Goal: Task Accomplishment & Management: Use online tool/utility

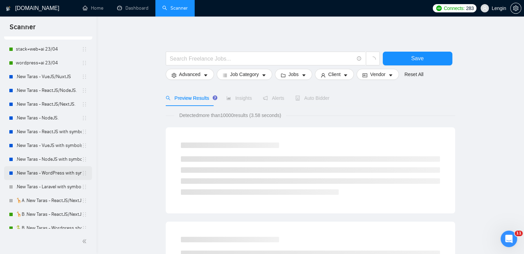
scroll to position [47, 0]
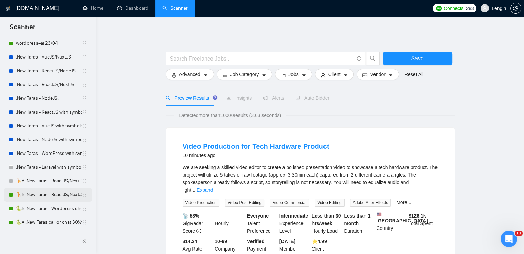
click at [54, 200] on link "🦒B .New Taras - ReactJS/NextJS rel exp 23/04" at bounding box center [49, 195] width 66 height 14
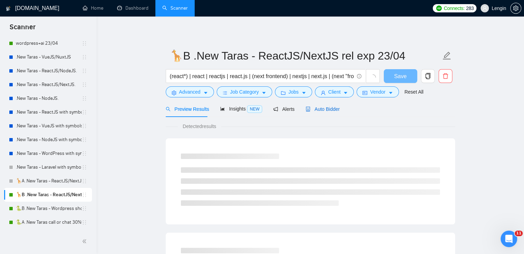
click at [332, 110] on span "Auto Bidder" at bounding box center [323, 110] width 34 height 6
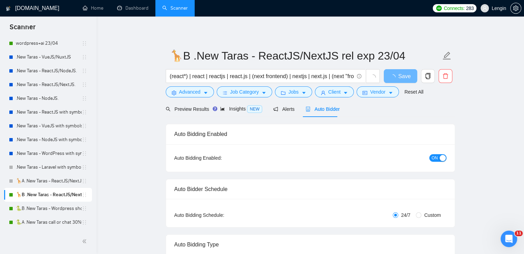
radio input "false"
radio input "true"
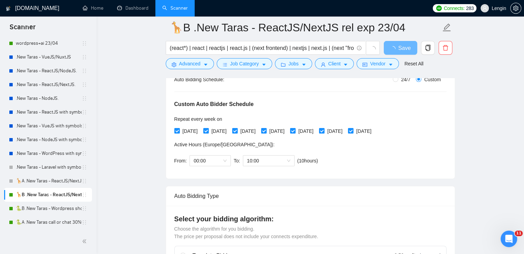
scroll to position [140, 0]
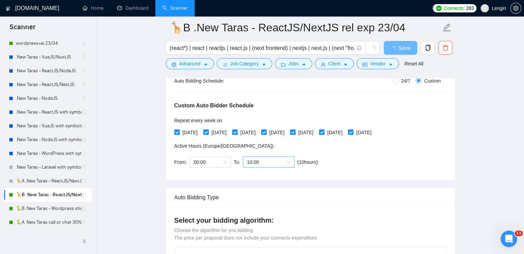
click at [287, 159] on span "10:00" at bounding box center [268, 162] width 43 height 10
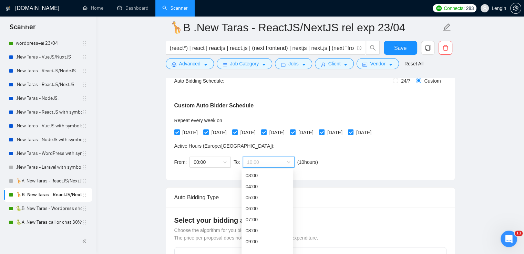
scroll to position [0, 0]
click at [261, 175] on span "(next day)" at bounding box center [268, 176] width 21 height 6
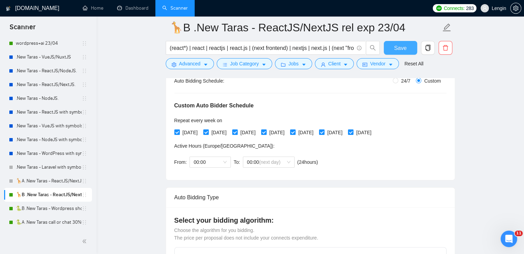
click at [394, 43] on button "Save" at bounding box center [400, 48] width 33 height 14
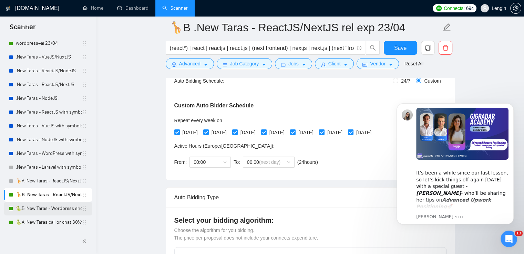
click at [52, 210] on link "🐍B .New Taras - Wordpress short 23/04" at bounding box center [49, 209] width 66 height 14
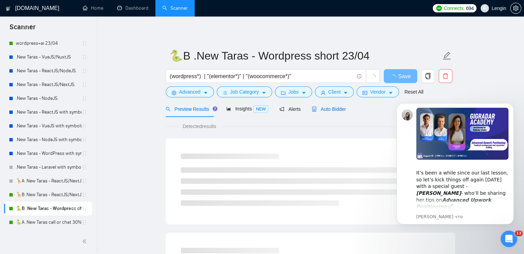
click at [335, 111] on span "Auto Bidder" at bounding box center [329, 110] width 34 height 6
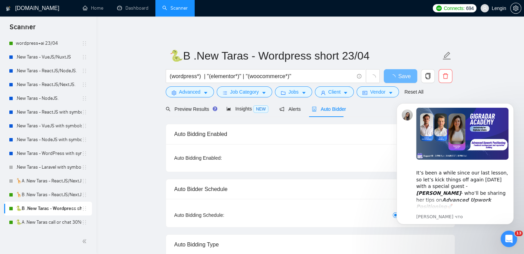
radio input "false"
radio input "true"
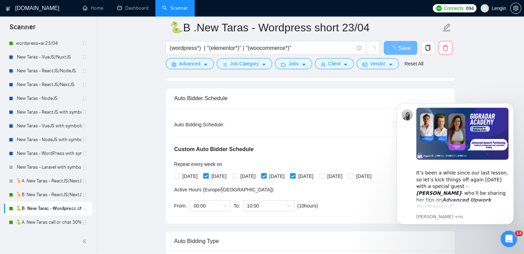
scroll to position [121, 0]
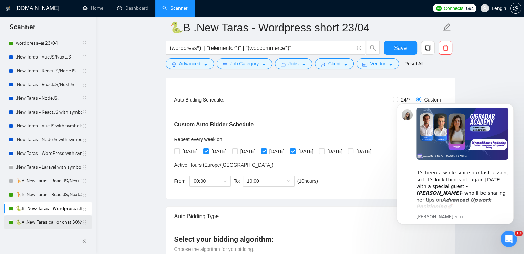
click at [47, 225] on link "🐍A .New Taras call or chat 30%view 0 reply 23/04" at bounding box center [49, 223] width 66 height 14
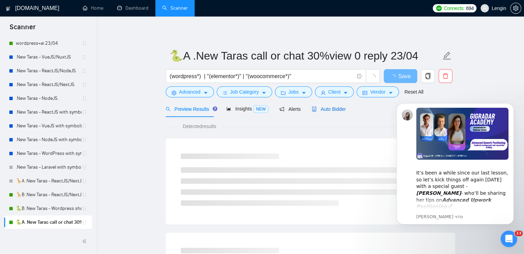
click at [330, 107] on span "Auto Bidder" at bounding box center [329, 110] width 34 height 6
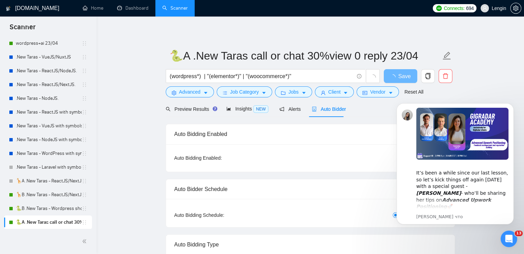
radio input "false"
radio input "true"
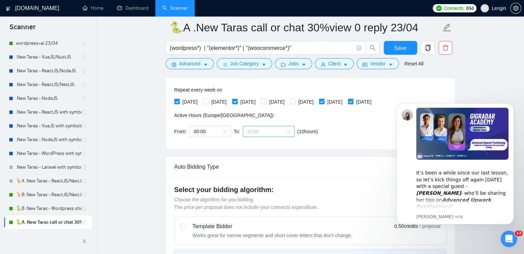
scroll to position [33, 0]
click at [286, 130] on span "10:00" at bounding box center [268, 132] width 43 height 10
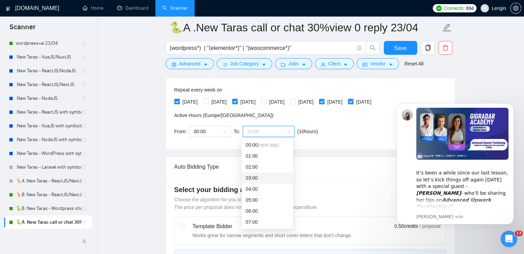
scroll to position [170, 0]
click at [266, 145] on span "(next day)" at bounding box center [268, 146] width 21 height 6
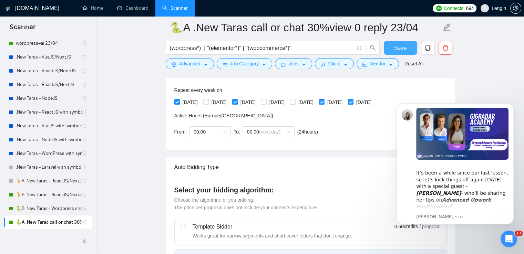
click at [396, 47] on span "Save" at bounding box center [400, 48] width 12 height 9
